Goal: Task Accomplishment & Management: Manage account settings

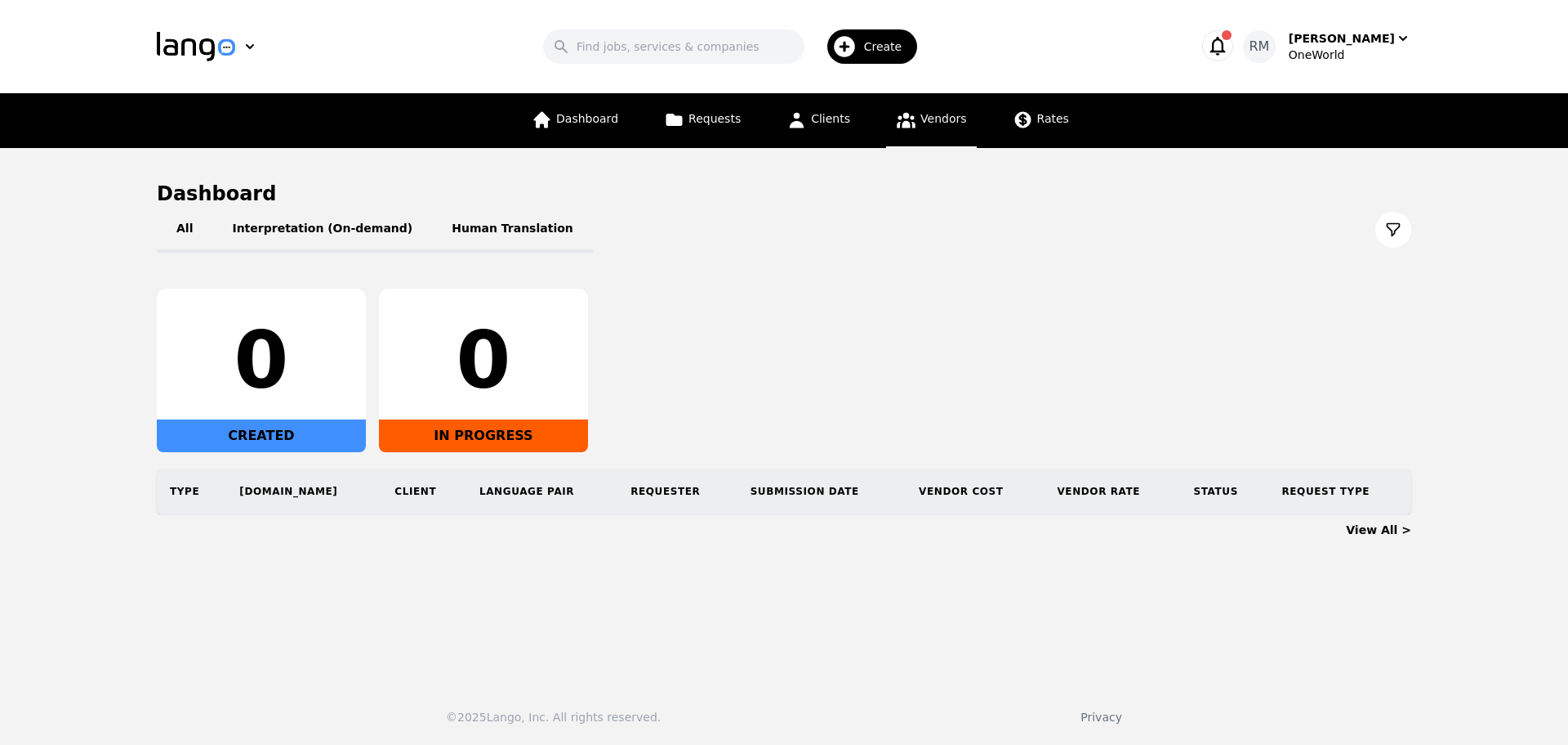
click at [927, 104] on link "Vendors" at bounding box center [931, 119] width 90 height 54
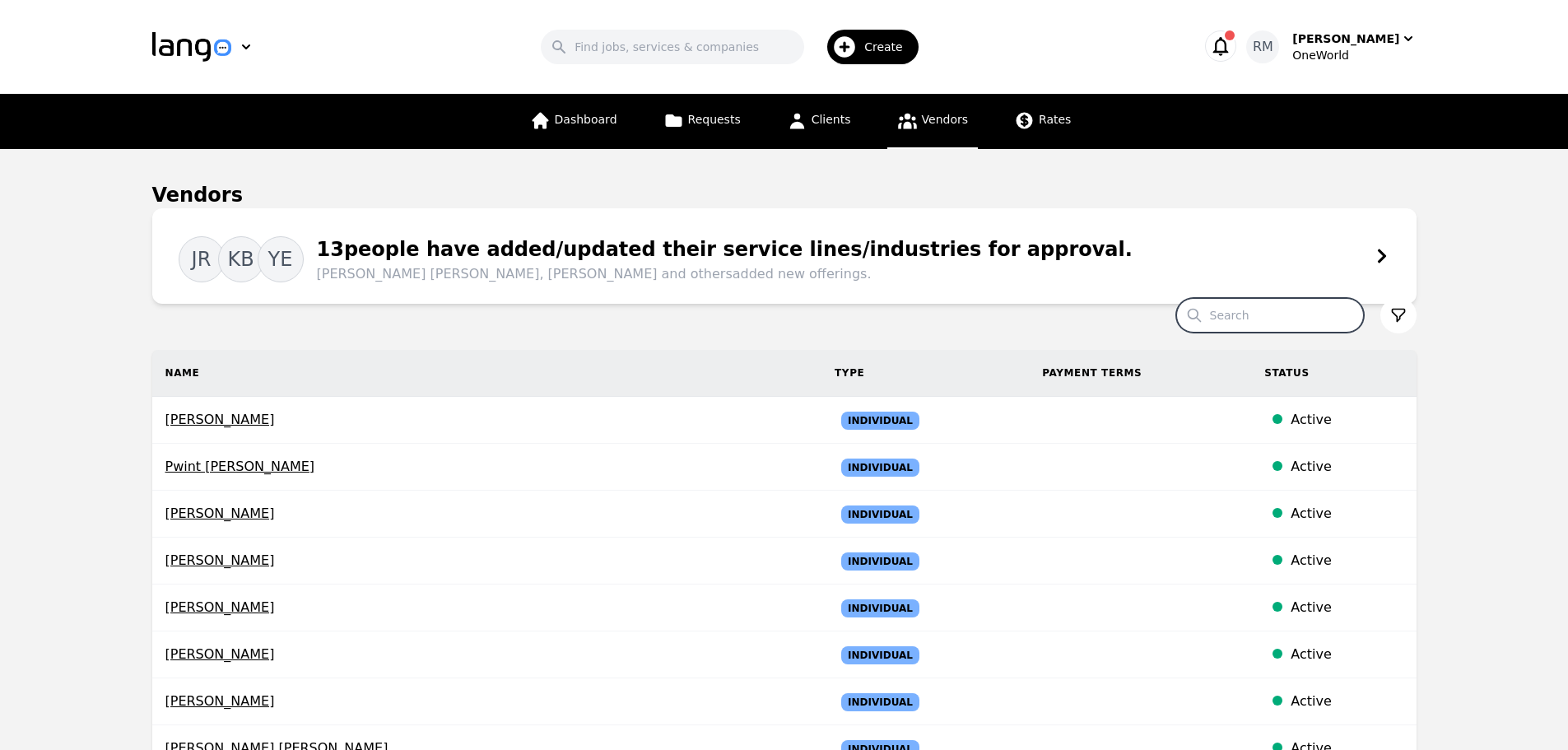
click at [1287, 319] on input "Search" at bounding box center [1270, 315] width 188 height 35
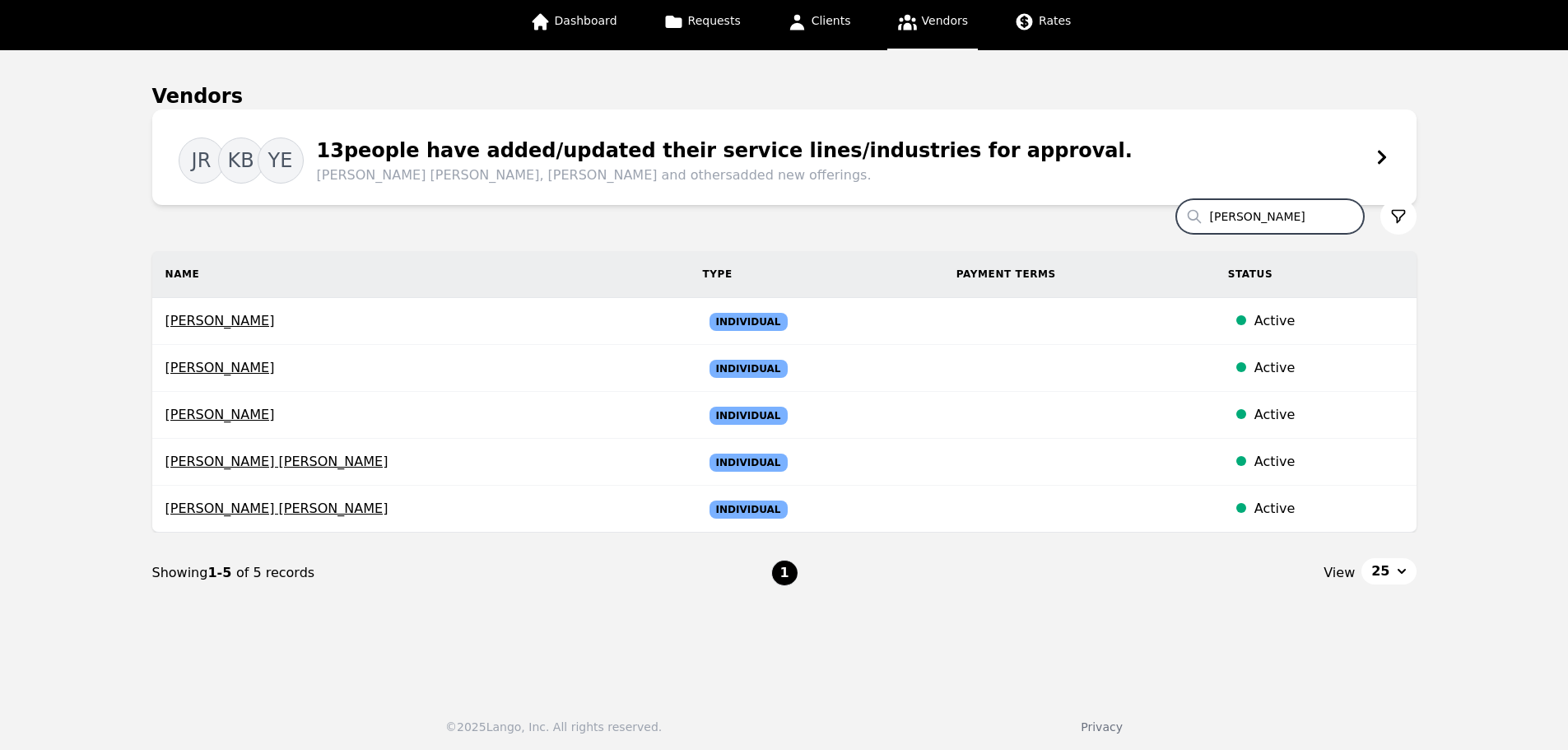
scroll to position [103, 0]
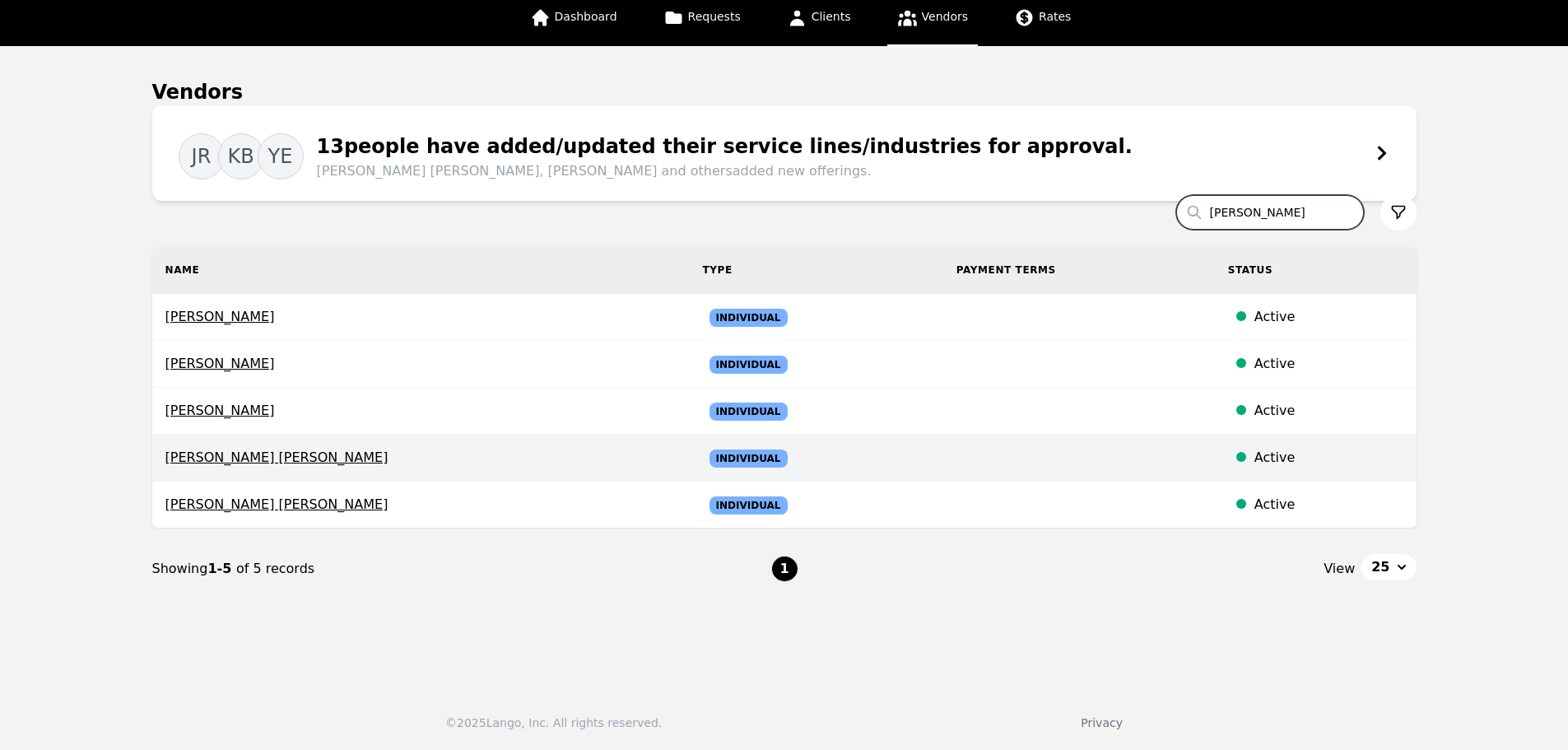
type input "[PERSON_NAME]"
click at [278, 457] on span "[PERSON_NAME] [PERSON_NAME]" at bounding box center [420, 458] width 511 height 20
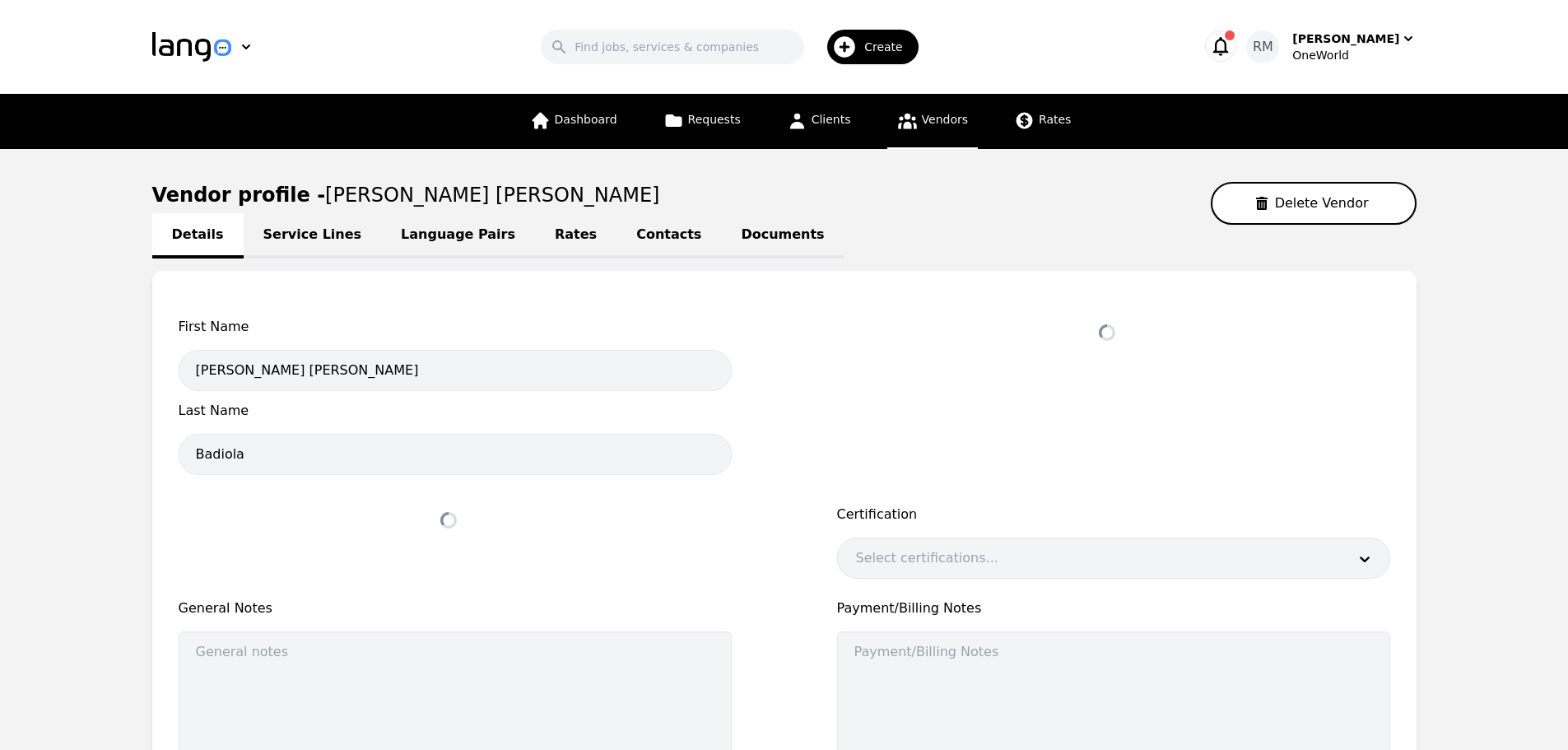
select select "active"
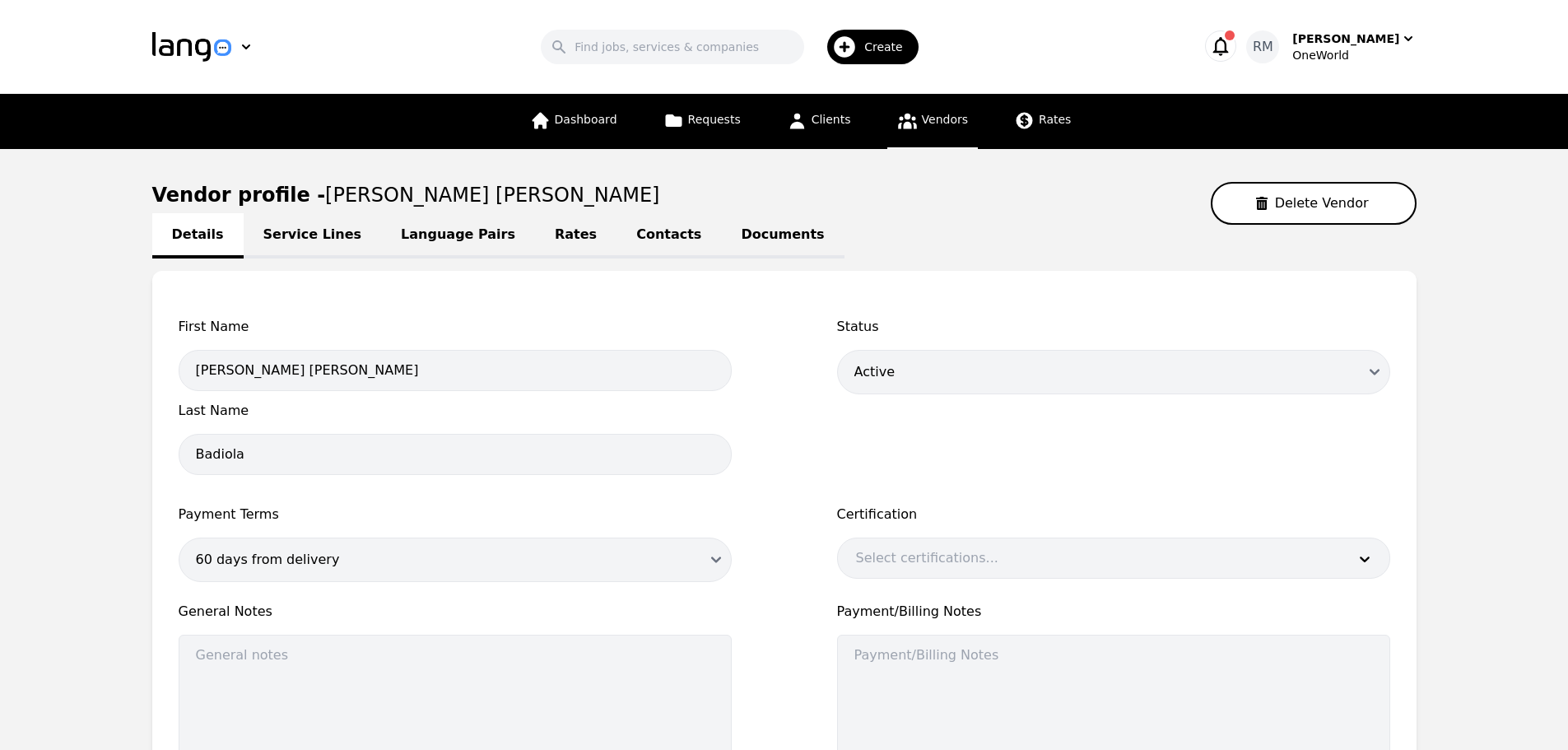
click at [305, 237] on link "Service Lines" at bounding box center [312, 236] width 138 height 46
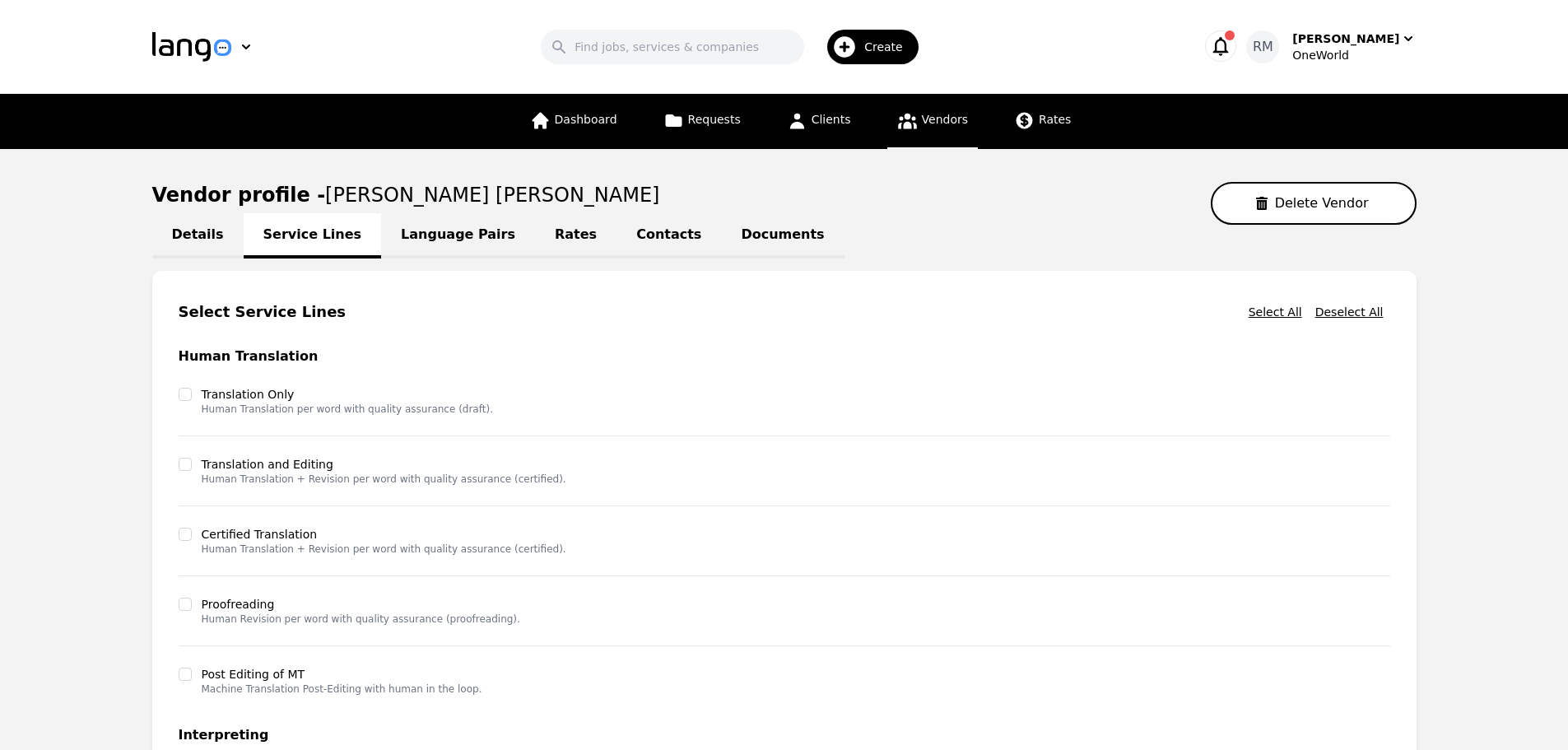
click at [616, 236] on link "Contacts" at bounding box center [668, 236] width 104 height 46
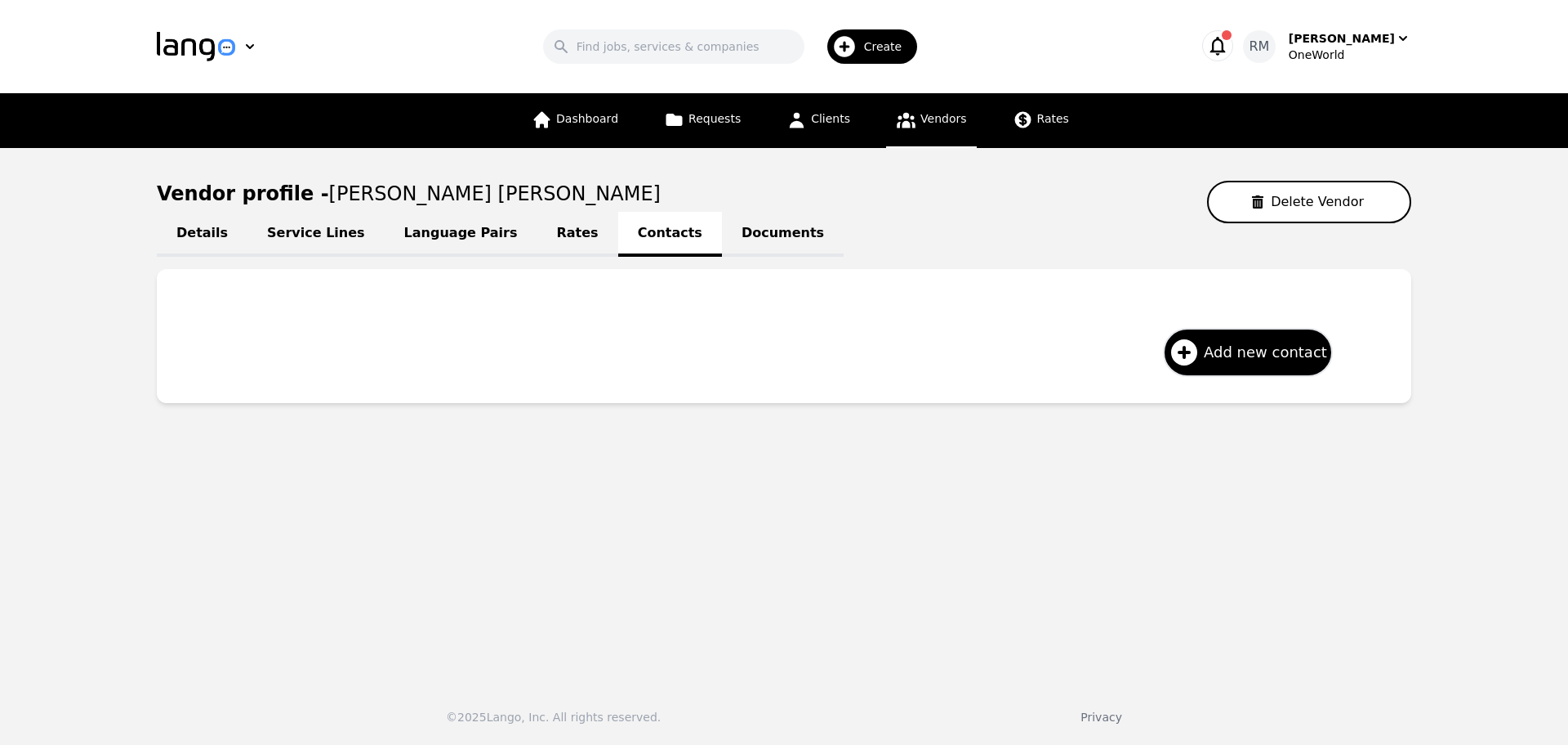
click at [544, 251] on link "Rates" at bounding box center [578, 235] width 81 height 45
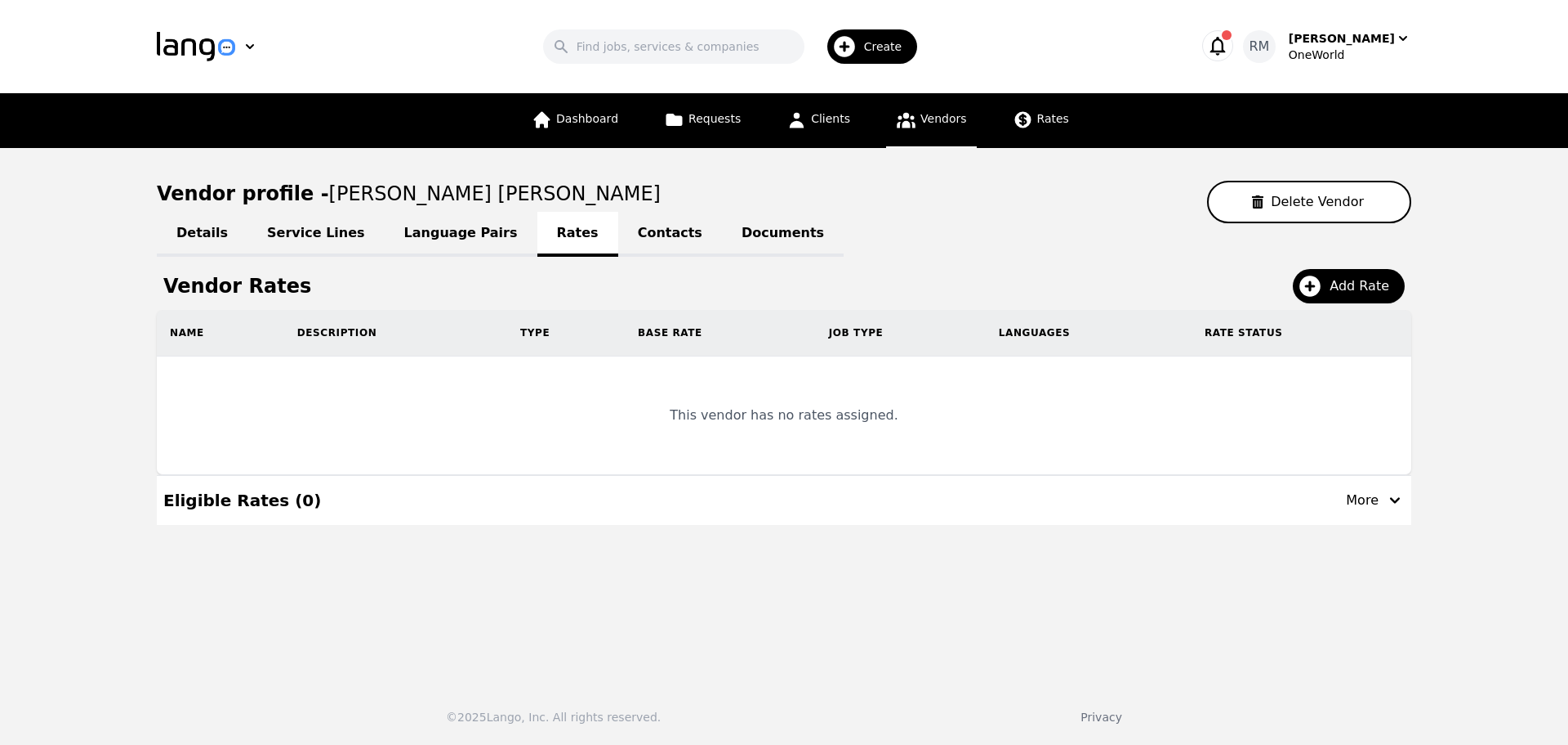
click at [451, 226] on link "Language Pairs" at bounding box center [461, 235] width 153 height 45
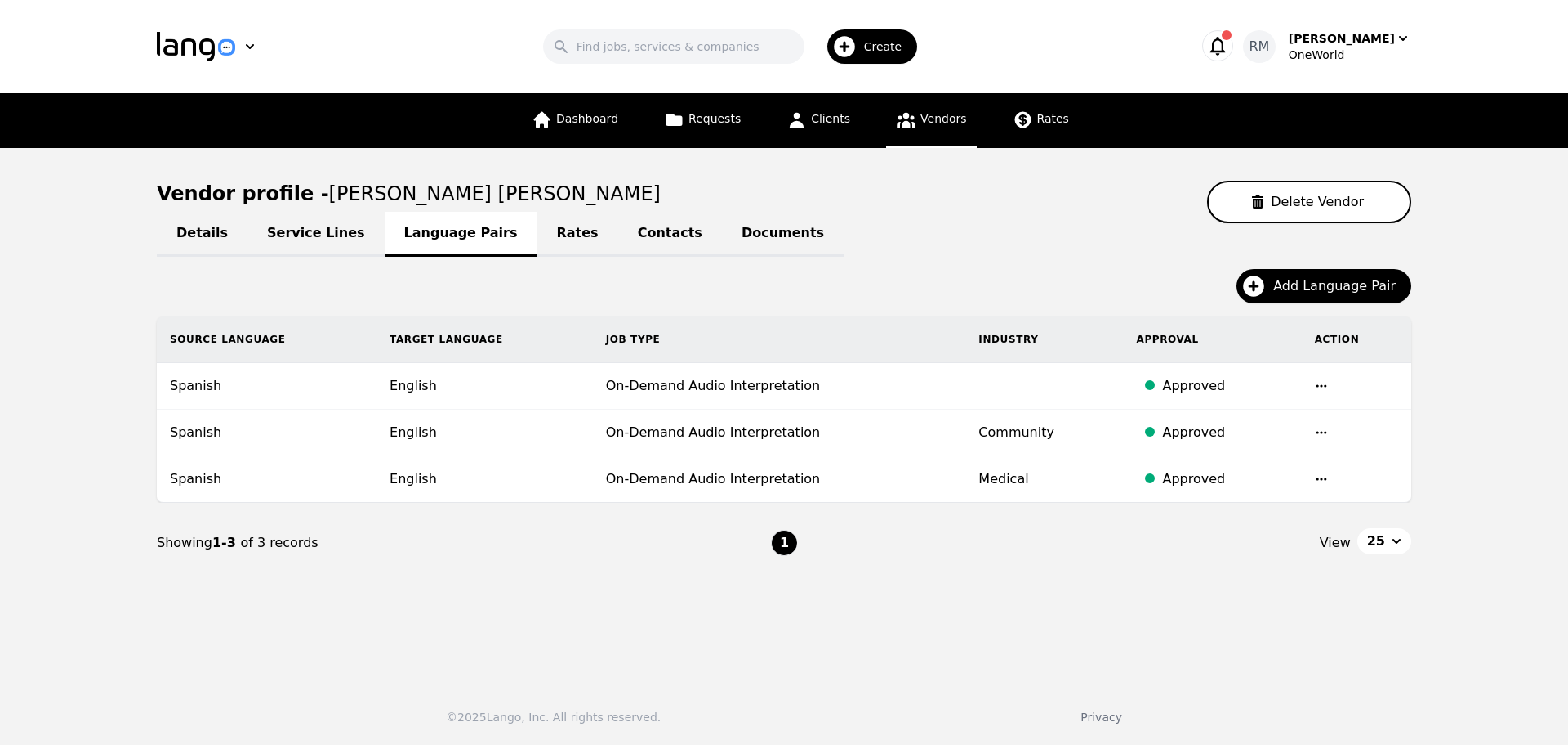
click at [293, 234] on link "Service Lines" at bounding box center [316, 235] width 137 height 45
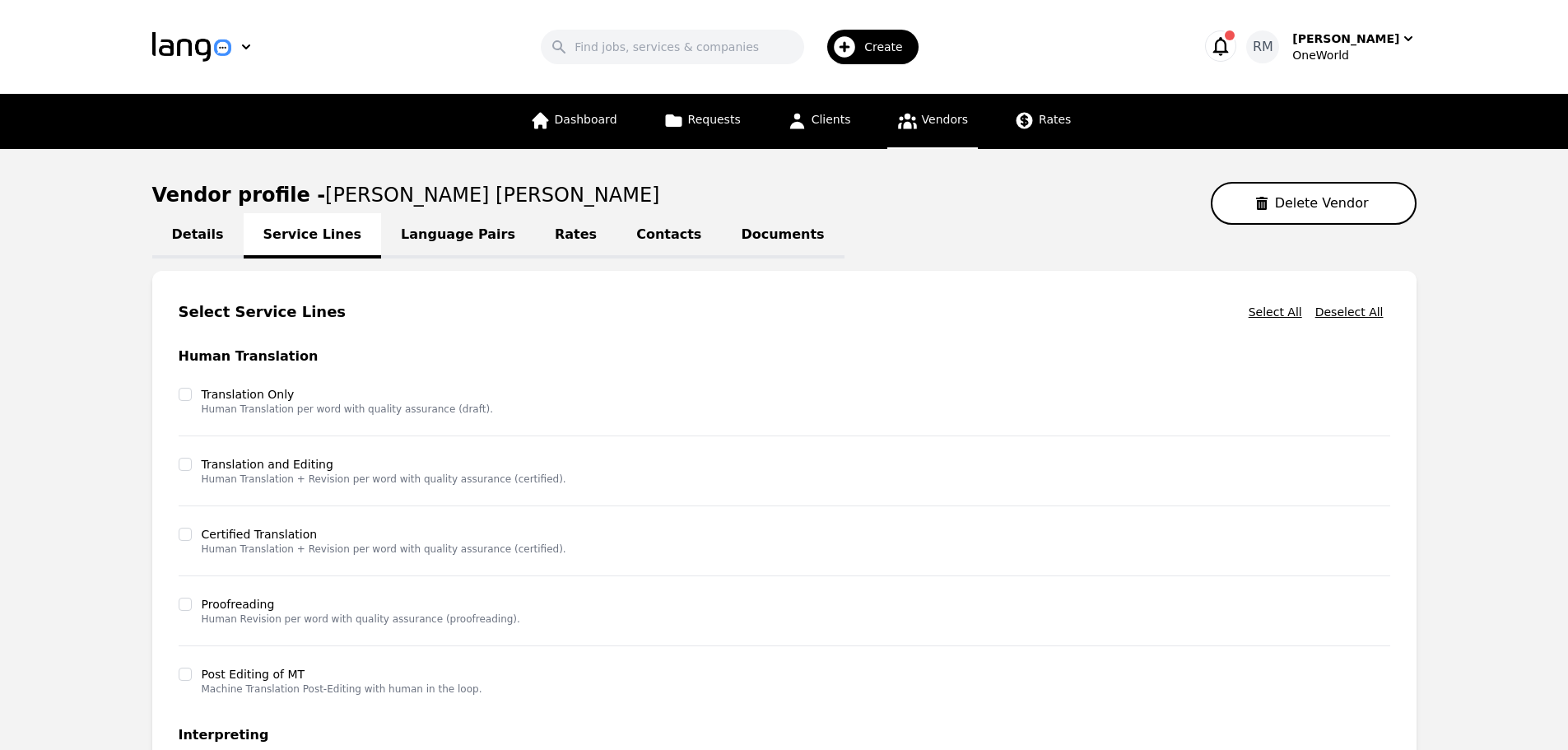
click at [620, 233] on link "Contacts" at bounding box center [668, 236] width 104 height 46
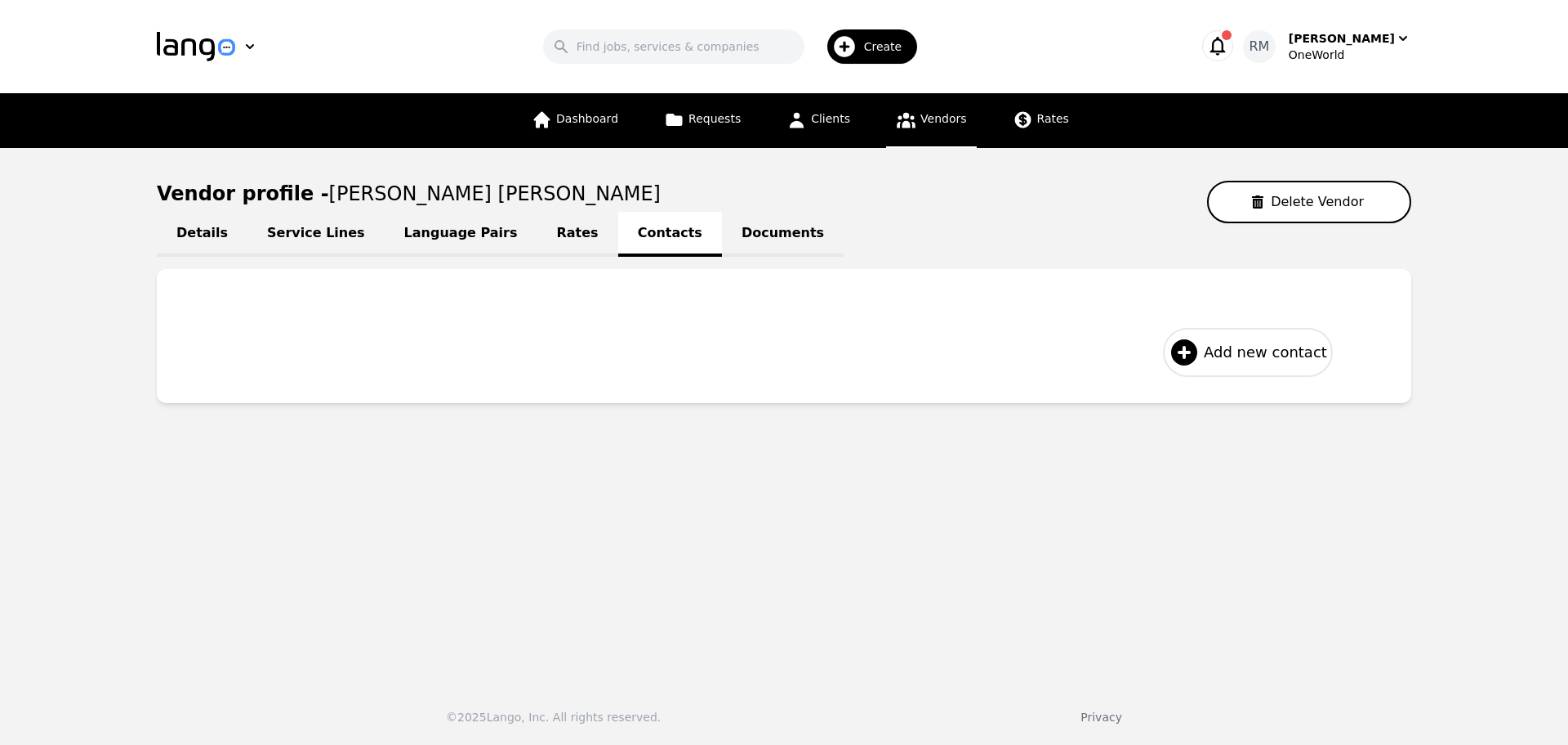
click at [1253, 348] on span "Add new contact" at bounding box center [1265, 351] width 123 height 23
select select "US"
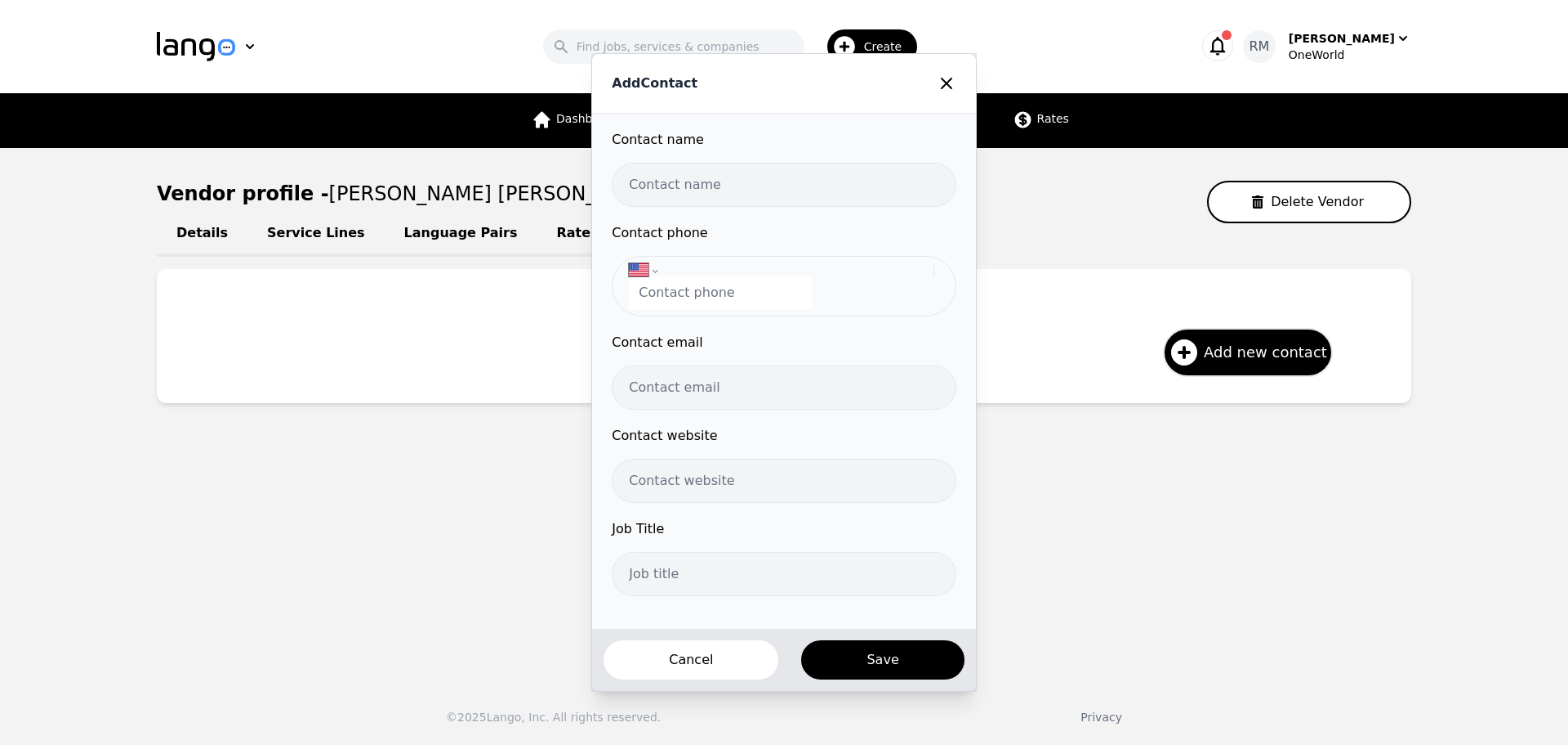
click at [716, 180] on input "text" at bounding box center [783, 185] width 344 height 44
type input "[PERSON_NAME]"
drag, startPoint x: 774, startPoint y: 299, endPoint x: 761, endPoint y: 298, distance: 13.0
click at [774, 299] on input "tel" at bounding box center [721, 292] width 183 height 33
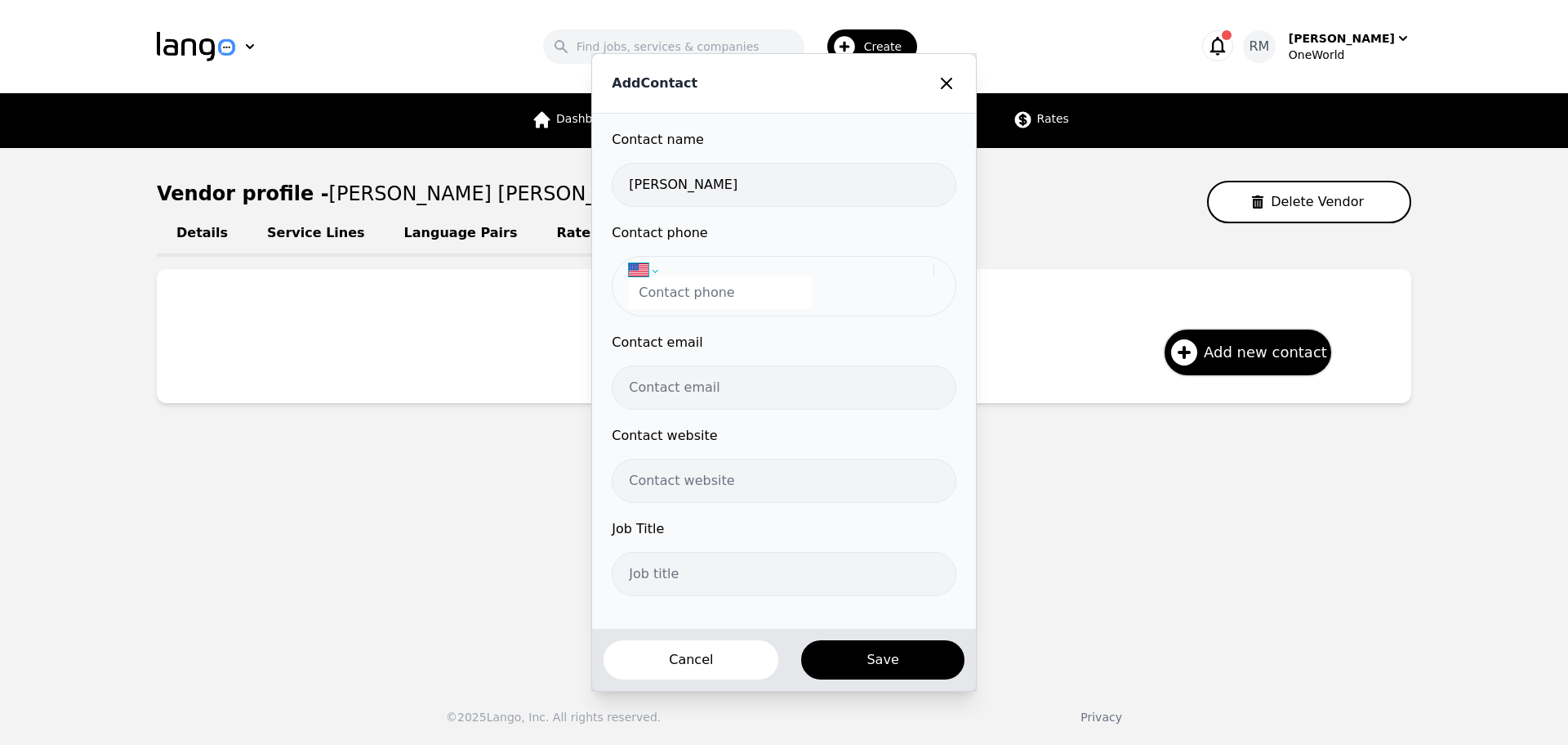
click at [659, 265] on select "International [GEOGRAPHIC_DATA] [GEOGRAPHIC_DATA] [GEOGRAPHIC_DATA] [GEOGRAPHIC…" at bounding box center [781, 269] width 305 height 13
select select "CO"
click at [635, 263] on select "International [GEOGRAPHIC_DATA] [GEOGRAPHIC_DATA] [GEOGRAPHIC_DATA] [GEOGRAPHIC…" at bounding box center [781, 269] width 305 height 13
drag, startPoint x: 733, startPoint y: 398, endPoint x: 735, endPoint y: 388, distance: 10.2
click at [733, 398] on input "email" at bounding box center [783, 387] width 344 height 44
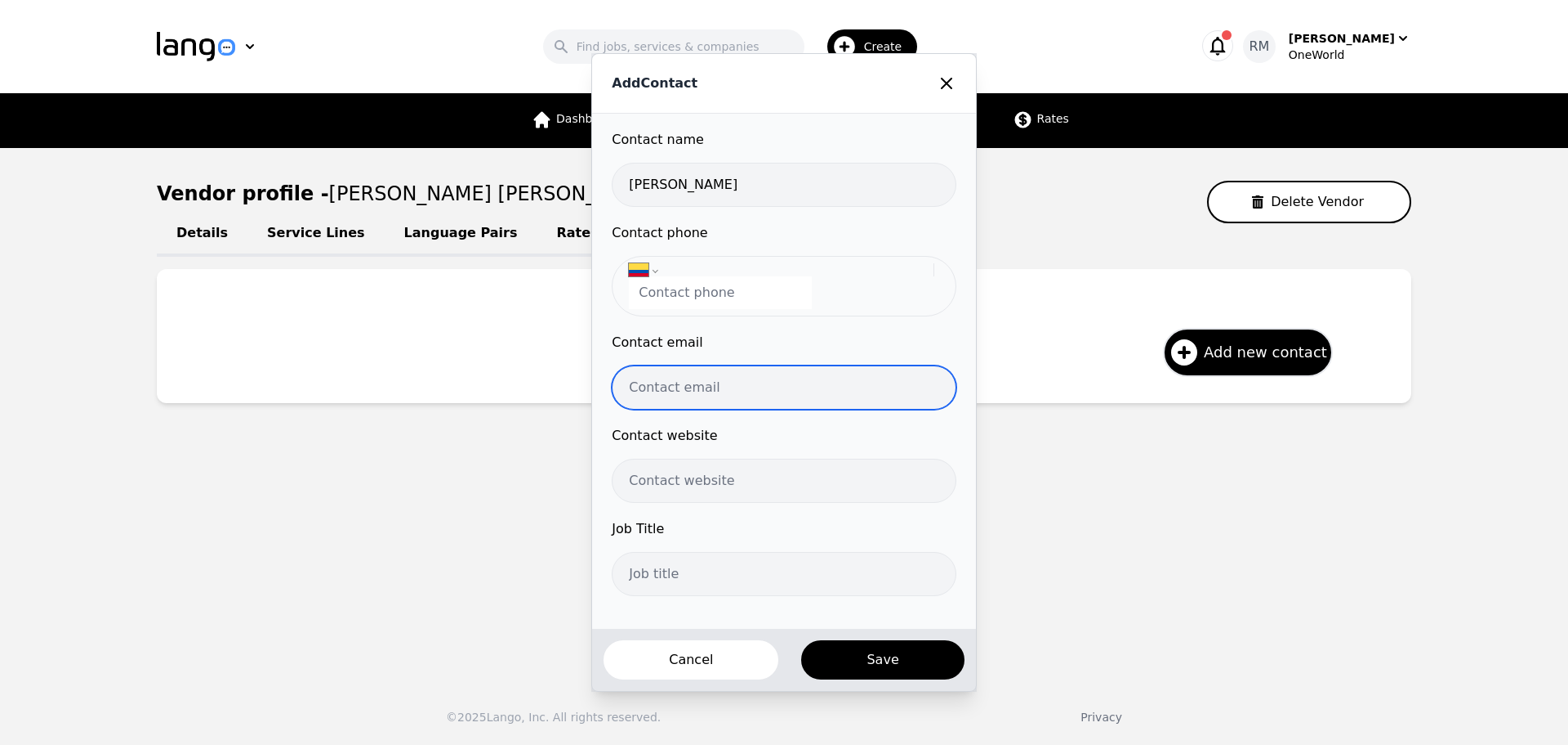
click at [735, 387] on input "email" at bounding box center [783, 387] width 344 height 44
drag, startPoint x: 709, startPoint y: 376, endPoint x: 717, endPoint y: 398, distance: 23.4
click at [709, 376] on input "email" at bounding box center [783, 387] width 344 height 44
paste input "[EMAIL_ADDRESS][DOMAIN_NAME]"
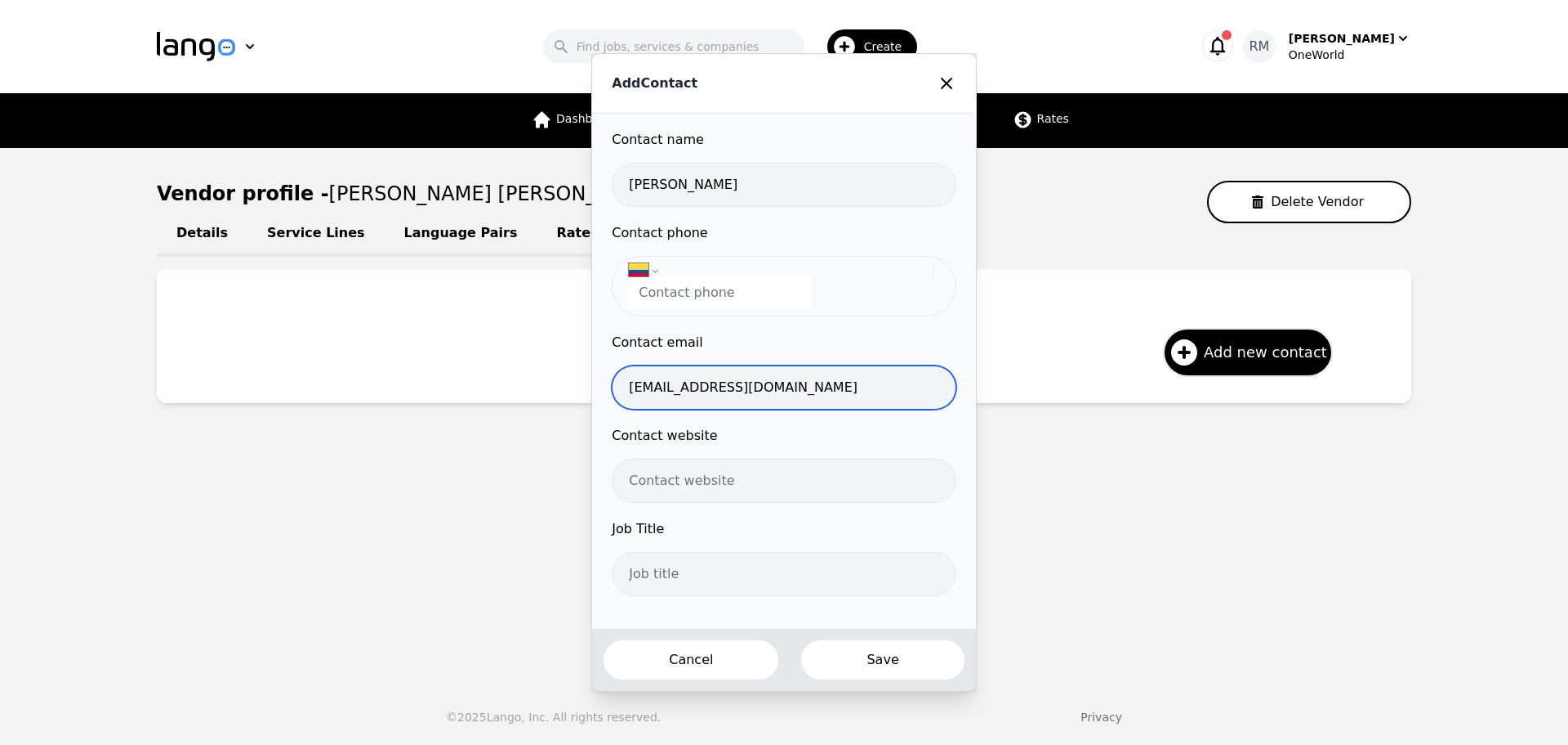
type input "[EMAIL_ADDRESS][DOMAIN_NAME]"
click at [895, 654] on button "Save" at bounding box center [883, 659] width 166 height 42
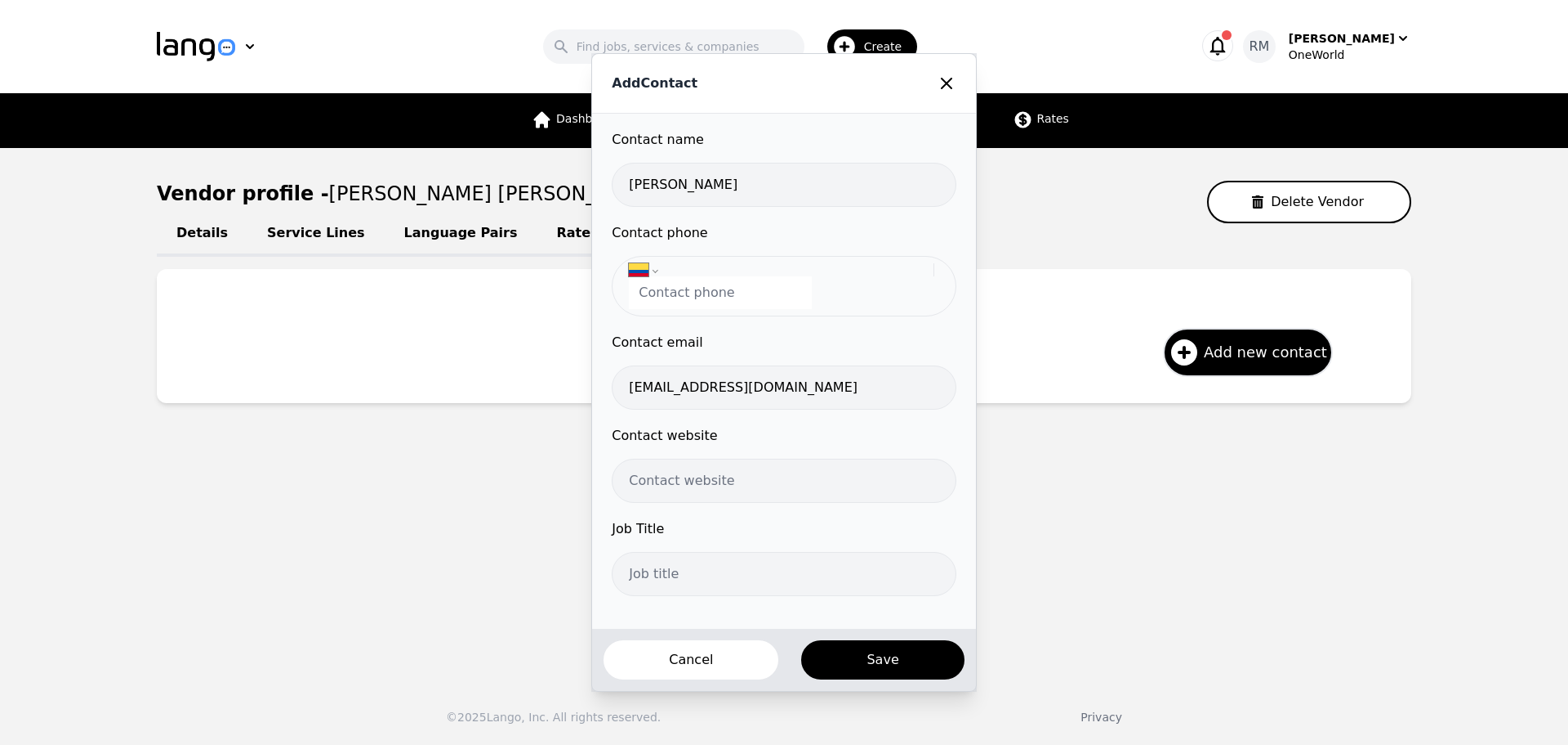
click at [748, 292] on input "tel" at bounding box center [721, 292] width 183 height 33
type input "4144026077"
click at [883, 666] on button "Save" at bounding box center [883, 659] width 166 height 42
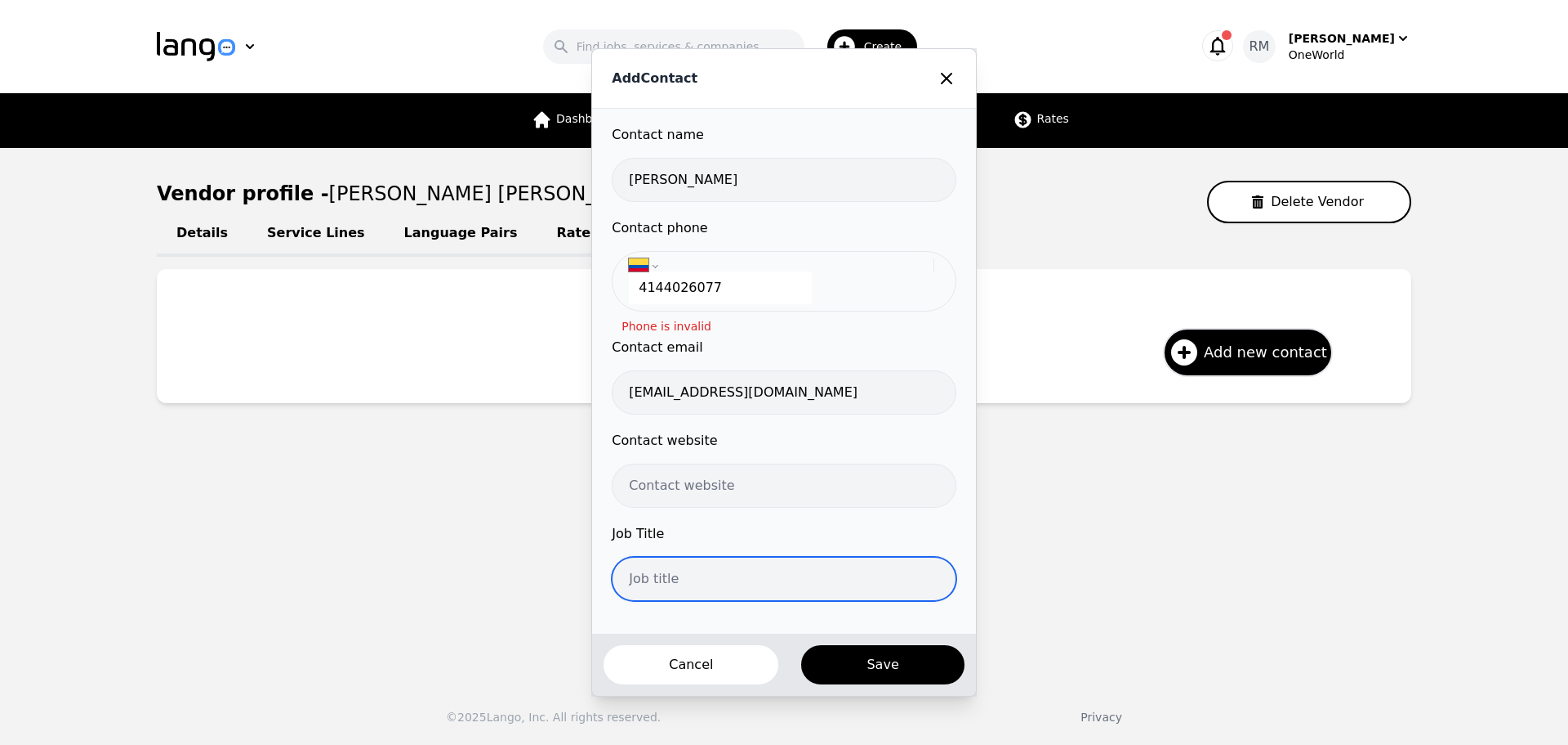
click at [872, 571] on input "text" at bounding box center [783, 578] width 344 height 44
type input "Interpreter"
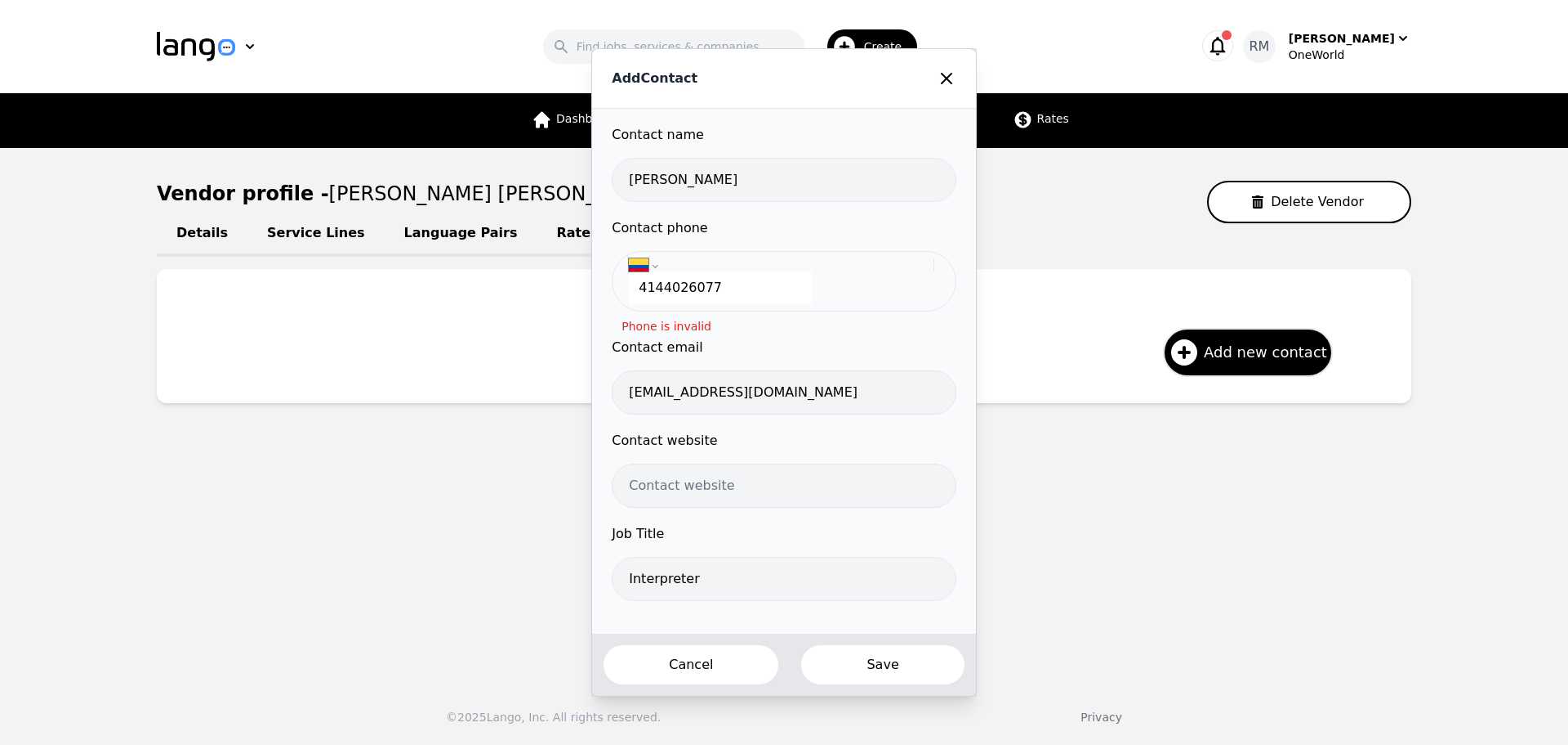
click at [891, 668] on button "Save" at bounding box center [883, 664] width 166 height 42
